Goal: Task Accomplishment & Management: Manage account settings

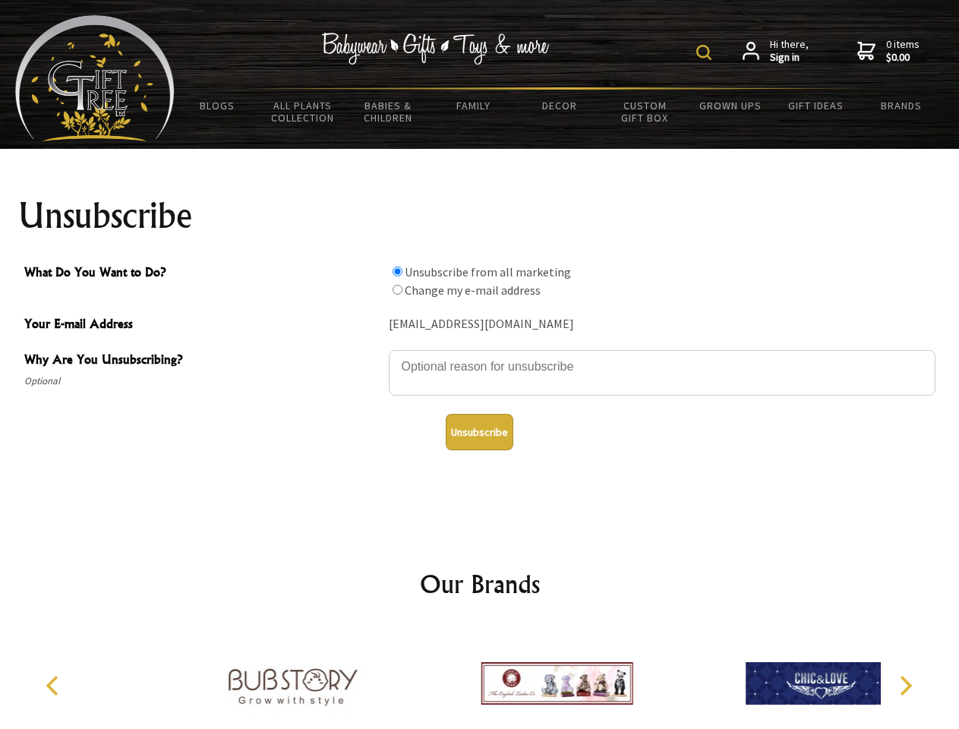
click at [706, 52] on img at bounding box center [703, 52] width 15 height 15
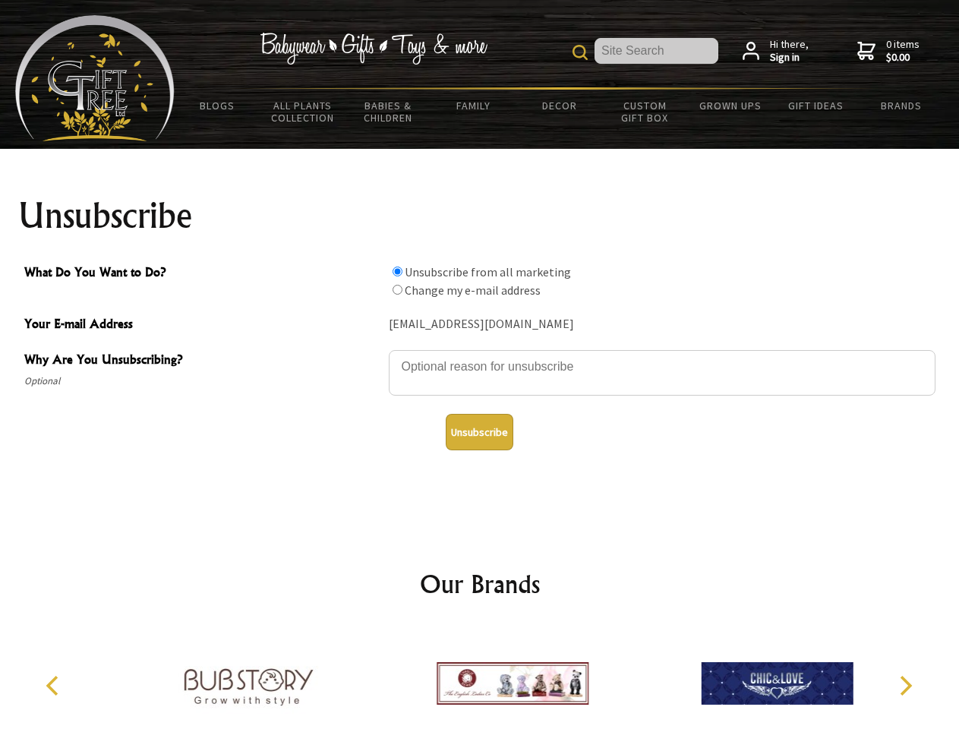
click at [480, 355] on textarea "Why Are You Unsubscribing?" at bounding box center [662, 373] width 546 height 46
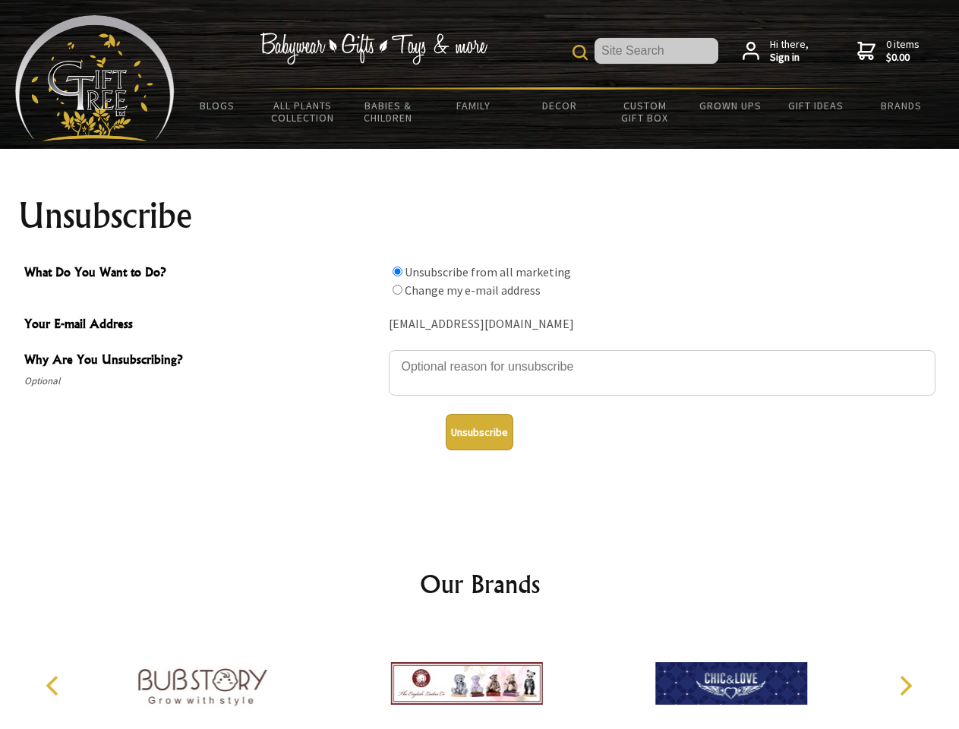
click at [397, 271] on input "What Do You Want to Do?" at bounding box center [397, 271] width 10 height 10
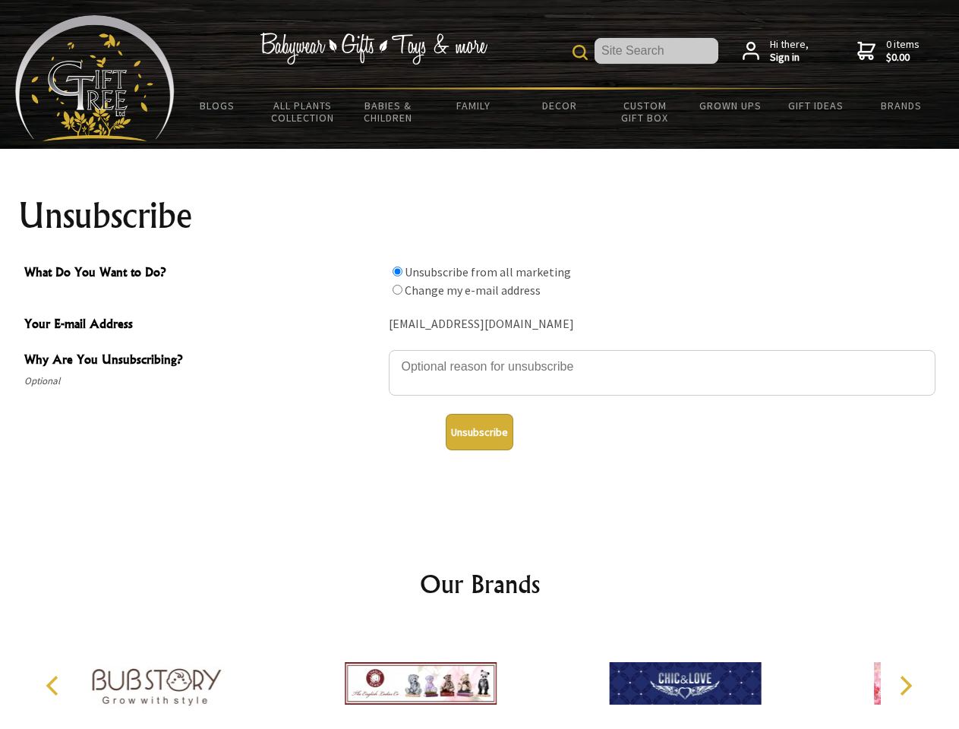
click at [397, 289] on input "What Do You Want to Do?" at bounding box center [397, 290] width 10 height 10
radio input "true"
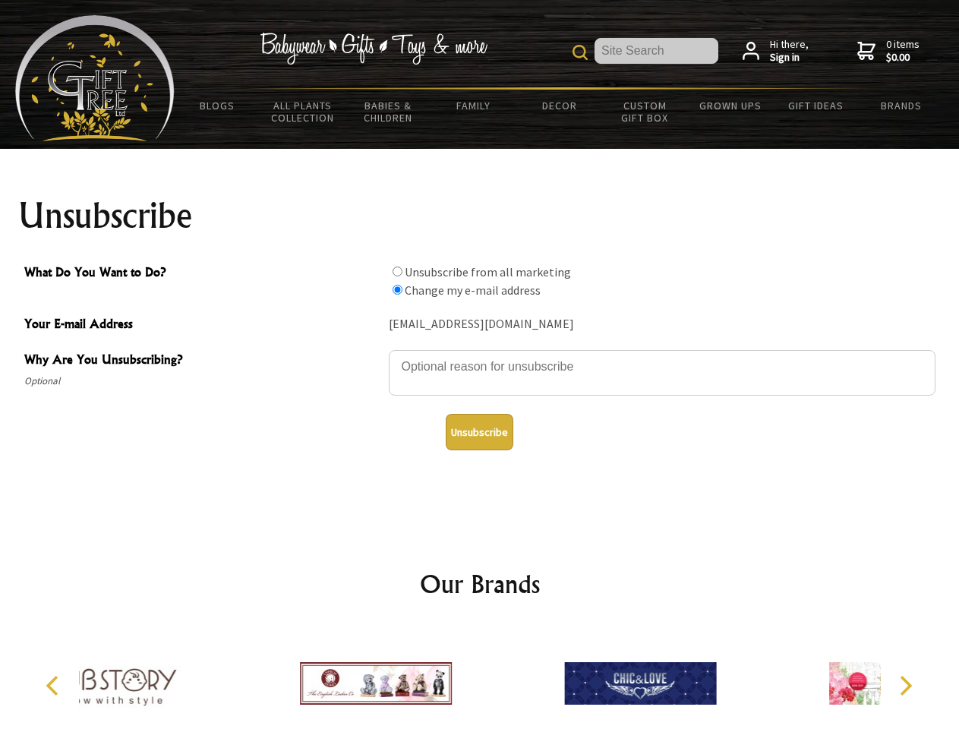
click at [479, 432] on button "Unsubscribe" at bounding box center [480, 432] width 68 height 36
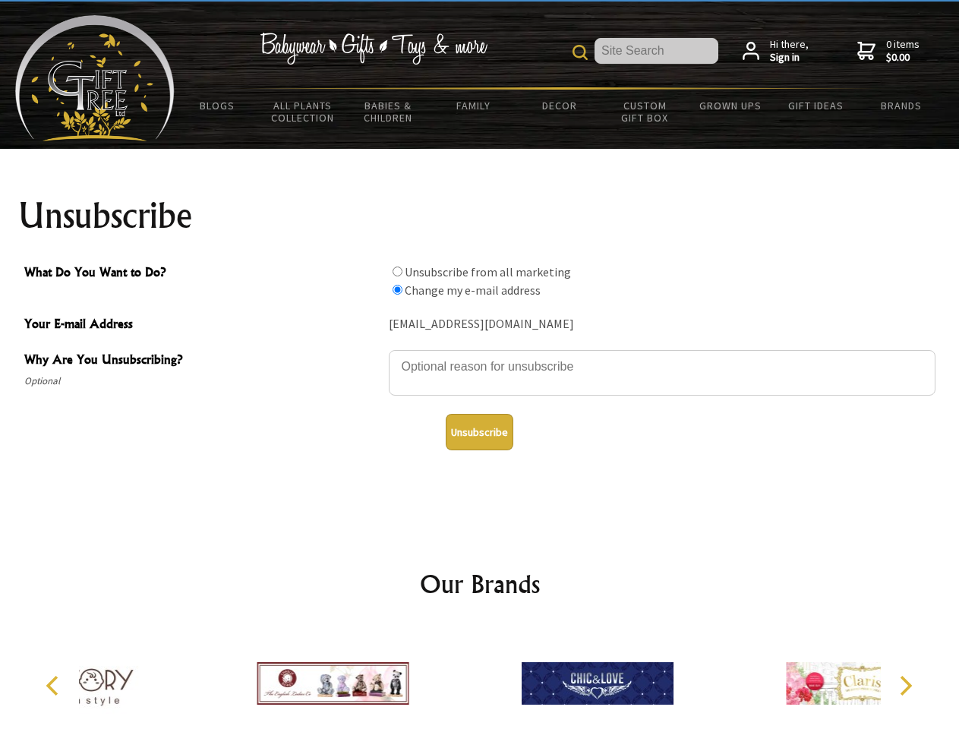
click at [55, 685] on icon "Previous" at bounding box center [54, 685] width 20 height 20
